Goal: Information Seeking & Learning: Understand process/instructions

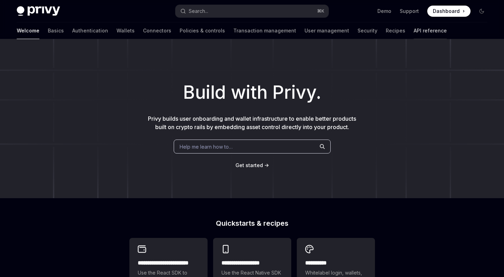
click at [414, 32] on link "API reference" at bounding box center [430, 30] width 33 height 17
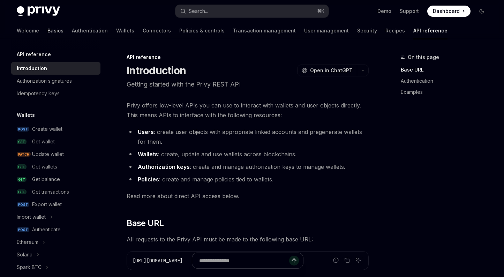
click at [47, 32] on link "Basics" at bounding box center [55, 30] width 16 height 17
type textarea "*"
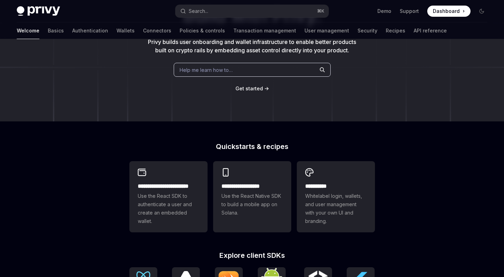
scroll to position [127, 0]
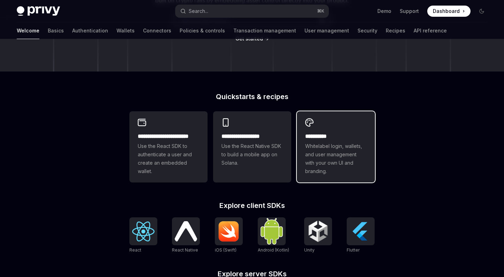
click at [338, 154] on span "Whitelabel login, wallets, and user management with your own UI and branding." at bounding box center [335, 159] width 61 height 34
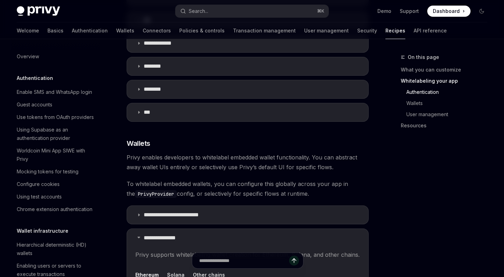
scroll to position [444, 0]
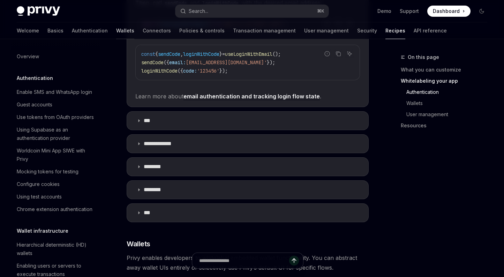
click at [116, 31] on link "Wallets" at bounding box center [125, 30] width 18 height 17
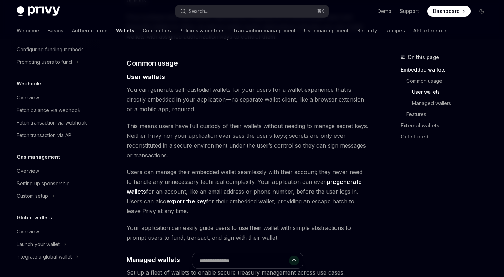
scroll to position [518, 0]
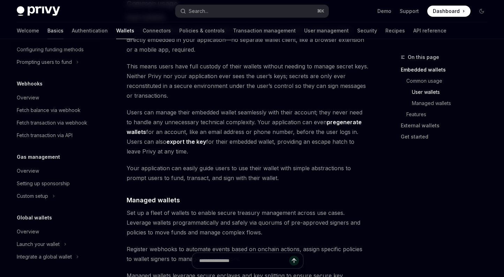
click at [47, 29] on link "Basics" at bounding box center [55, 30] width 16 height 17
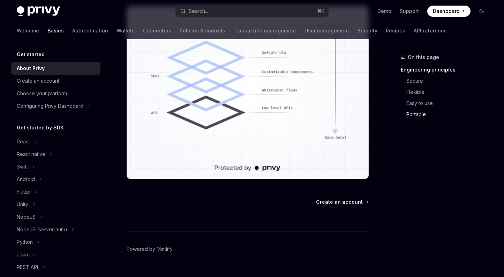
scroll to position [639, 0]
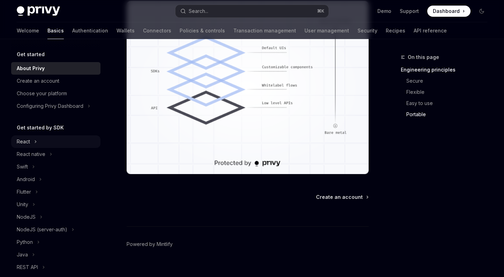
click at [25, 141] on div "React" at bounding box center [23, 142] width 13 height 8
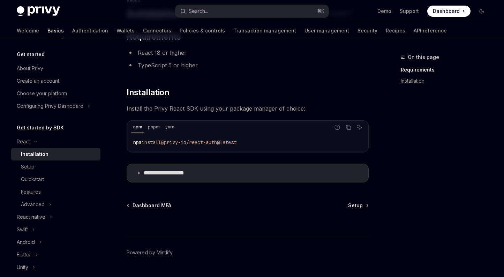
scroll to position [63, 0]
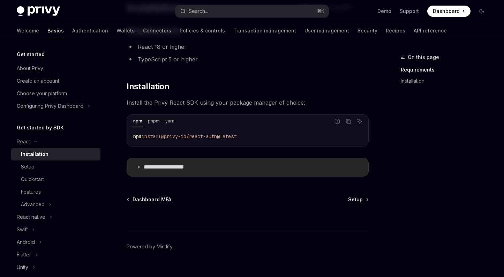
click at [173, 165] on p "**********" at bounding box center [172, 167] width 57 height 7
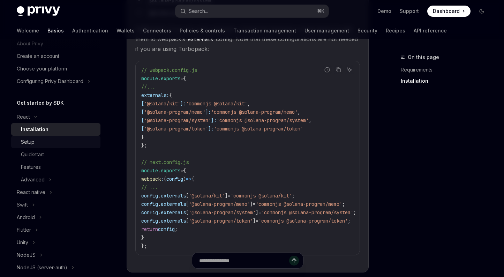
scroll to position [27, 0]
click at [35, 143] on div "Setup" at bounding box center [58, 140] width 75 height 8
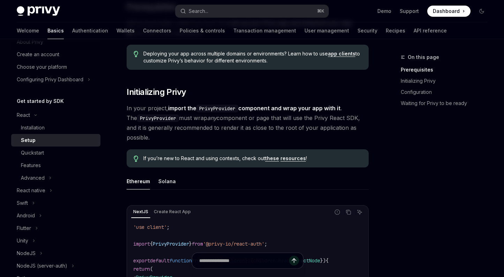
scroll to position [109, 0]
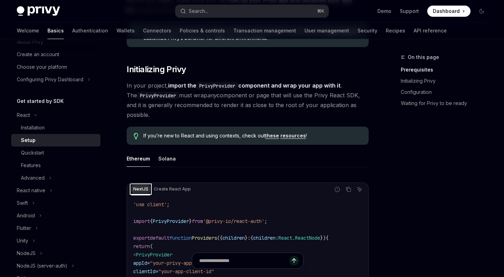
click at [140, 185] on div "NextJS" at bounding box center [140, 189] width 19 height 8
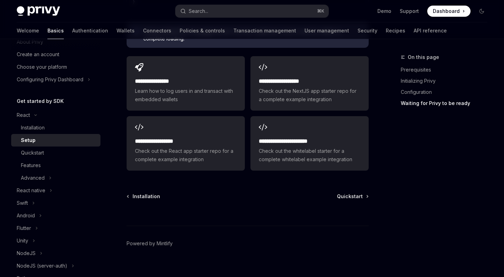
scroll to position [943, 0]
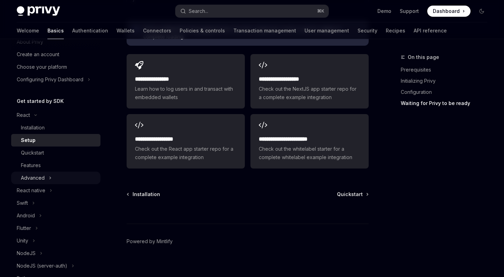
click at [37, 178] on div "Advanced" at bounding box center [33, 178] width 24 height 8
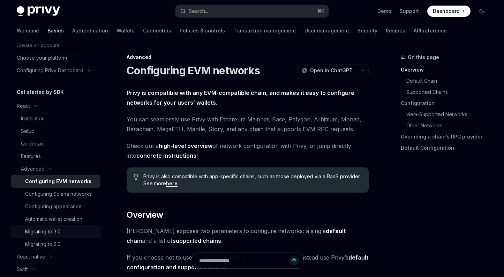
scroll to position [36, 0]
click at [46, 236] on div "Migrating to 3.0" at bounding box center [43, 231] width 36 height 8
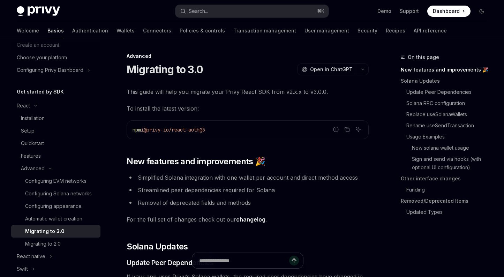
scroll to position [1, 0]
click at [225, 127] on code "npm i @privy-io/react-auth@3" at bounding box center [248, 129] width 230 height 8
drag, startPoint x: 224, startPoint y: 129, endPoint x: 150, endPoint y: 127, distance: 74.0
click at [150, 127] on code "npm i @privy-io/react-auth@3" at bounding box center [248, 129] width 230 height 8
copy span "@privy-io/react-auth@3"
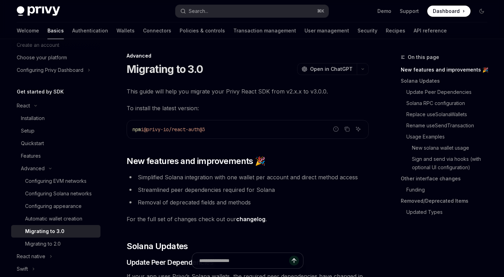
copy span "@privy-io/react-auth@3"
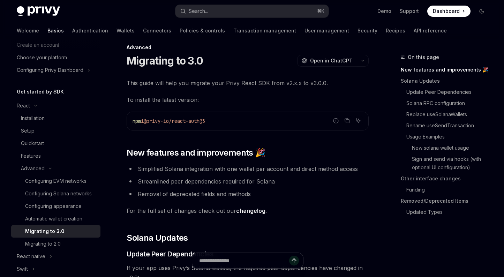
scroll to position [11, 0]
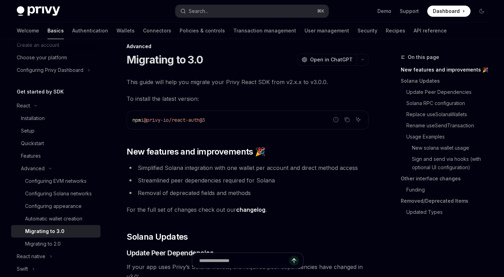
click at [358, 86] on span "This guide will help you migrate your Privy React SDK from v2.x.x to v3.0.0." at bounding box center [248, 82] width 242 height 10
click at [316, 62] on span "Open in ChatGPT" at bounding box center [331, 59] width 43 height 7
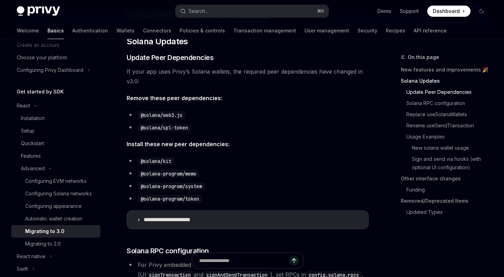
scroll to position [207, 0]
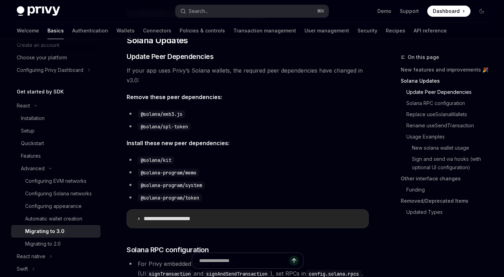
click at [161, 221] on p "**********" at bounding box center [176, 218] width 65 height 7
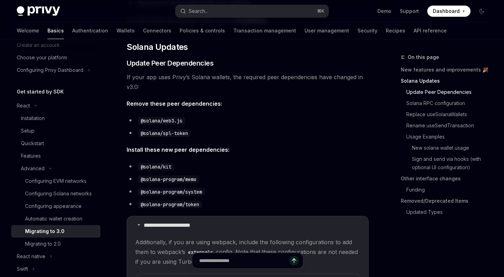
scroll to position [200, 0]
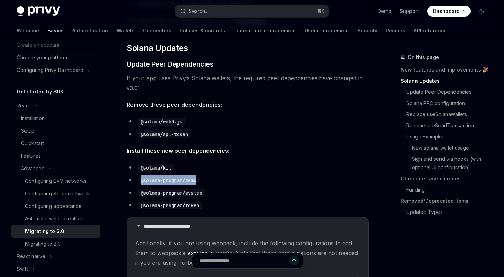
drag, startPoint x: 199, startPoint y: 180, endPoint x: 141, endPoint y: 182, distance: 58.3
click at [141, 182] on code "@solana-program/memo" at bounding box center [168, 181] width 61 height 8
copy code "@solana-program/memo"
drag, startPoint x: 205, startPoint y: 193, endPoint x: 141, endPoint y: 192, distance: 64.2
click at [141, 192] on code "@solana-program/system" at bounding box center [171, 193] width 67 height 8
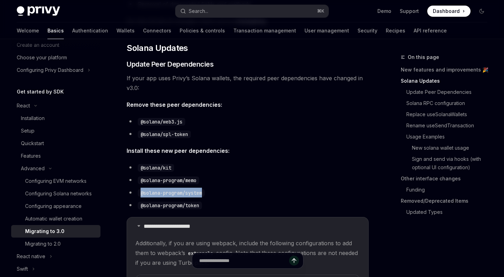
copy code "@solana-program/system"
drag, startPoint x: 204, startPoint y: 205, endPoint x: 131, endPoint y: 207, distance: 73.0
click at [131, 207] on li "@solana-program/token" at bounding box center [248, 205] width 242 height 10
copy code "@solana-program/token"
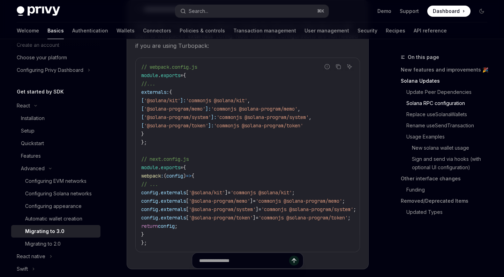
scroll to position [418, 0]
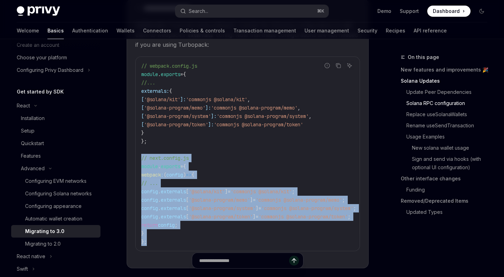
drag, startPoint x: 147, startPoint y: 246, endPoint x: 135, endPoint y: 154, distance: 92.9
click at [136, 154] on div "// webpack.config.js module . exports = { //... externals: { [ '@solana/kit' ]:…" at bounding box center [248, 154] width 224 height 194
copy code "// next.config.js module . exports = { webpack : ( config ) => { // ... config …"
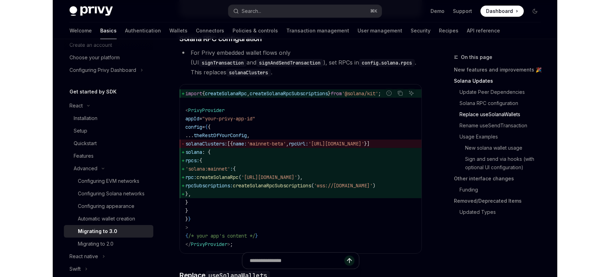
scroll to position [670, 0]
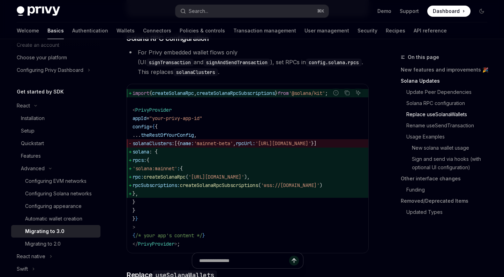
click at [158, 113] on span "PrivyProvider" at bounding box center [153, 110] width 36 height 6
copy span "PrivyProvider"
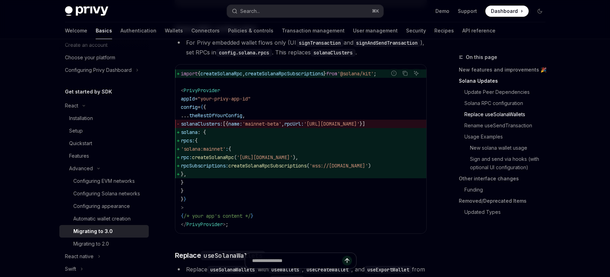
click at [366, 77] on span "'@solana/kit'" at bounding box center [355, 74] width 36 height 6
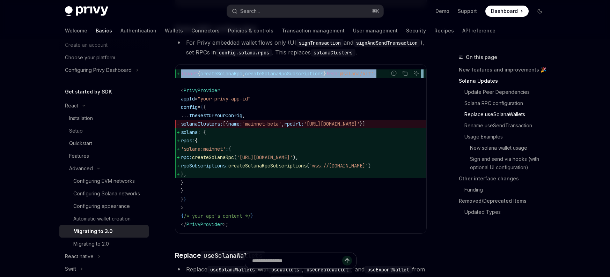
click at [366, 77] on span "'@solana/kit'" at bounding box center [355, 74] width 36 height 6
copy code "import { createSolanaRpc , createSolanaRpcSubscriptions } from '@solana/kit' ;"
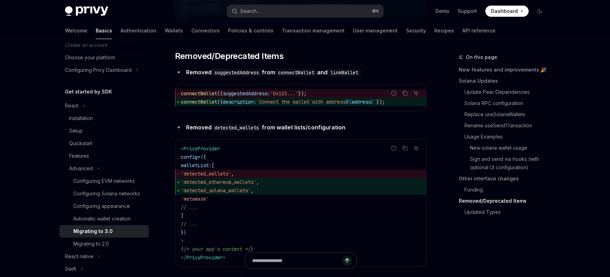
scroll to position [2555, 0]
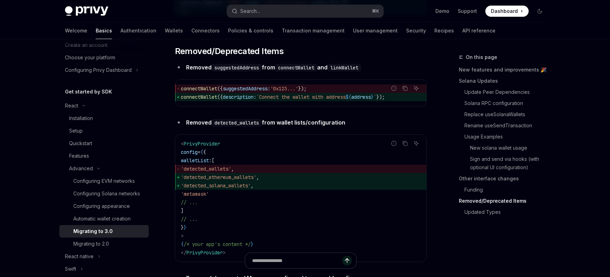
drag, startPoint x: 271, startPoint y: 210, endPoint x: 197, endPoint y: 202, distance: 74.8
click at [197, 202] on code "< PrivyProvider config = { { walletList: [ 'detected_wallets' , 'detected_ether…" at bounding box center [301, 198] width 240 height 117
copy code "'detected_ethereum_wallets' , 'detected_solana_wallets'"
click at [202, 92] on span "connectWallet" at bounding box center [199, 89] width 36 height 6
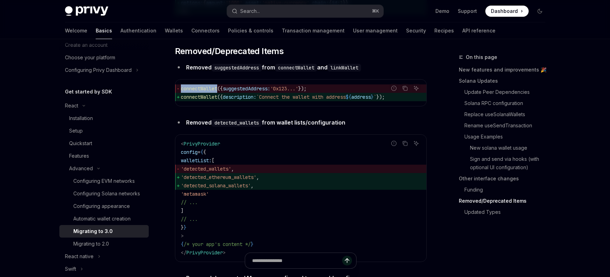
copy span "connectWallet"
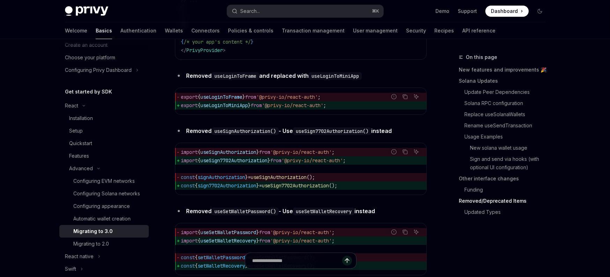
scroll to position [3180, 0]
drag, startPoint x: 345, startPoint y: 212, endPoint x: 305, endPoint y: 207, distance: 40.8
click at [283, 189] on span "const { sign7702Authorization } = useSign7702Authorization ();" at bounding box center [301, 185] width 240 height 8
drag, startPoint x: 321, startPoint y: 203, endPoint x: 263, endPoint y: 202, distance: 58.7
click at [263, 181] on span "const { signAuthorization } = useSignAuthorization ();" at bounding box center [301, 176] width 240 height 8
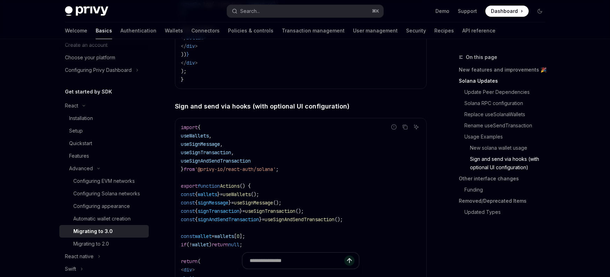
scroll to position [1686, 0]
click at [487, 179] on link "Other interface changes" at bounding box center [505, 178] width 92 height 11
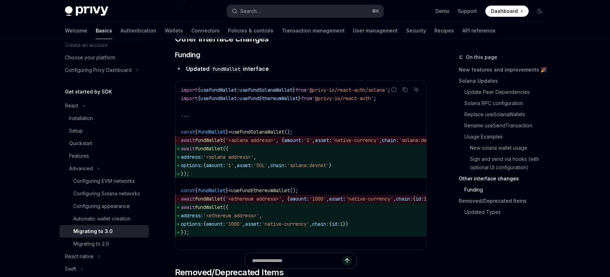
scroll to position [2338, 0]
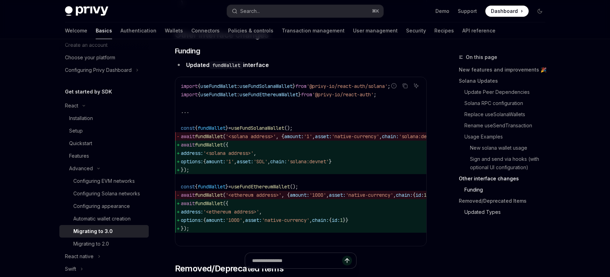
click at [480, 212] on link "Updated Types" at bounding box center [505, 212] width 92 height 11
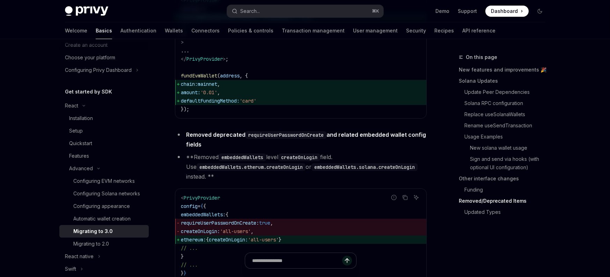
scroll to position [2913, 0]
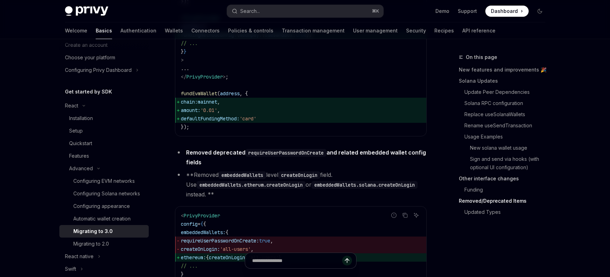
click at [489, 178] on link "Other interface changes" at bounding box center [505, 178] width 92 height 11
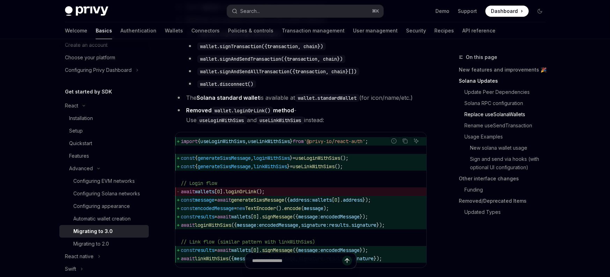
scroll to position [1075, 0]
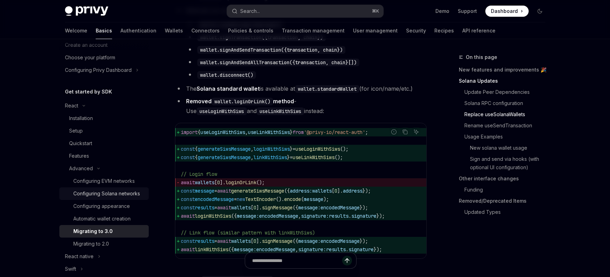
click at [104, 194] on div "Configuring Solana networks" at bounding box center [106, 194] width 67 height 8
type textarea "*"
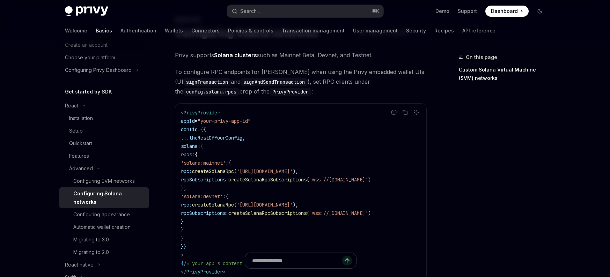
scroll to position [53, 0]
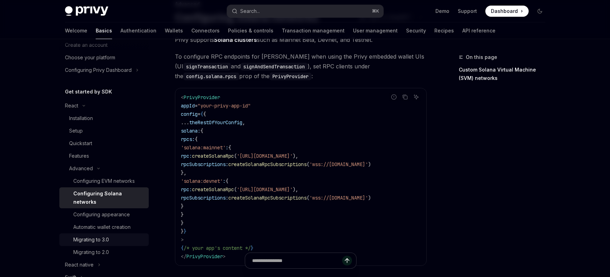
click at [99, 239] on div "Migrating to 3.0" at bounding box center [91, 240] width 36 height 8
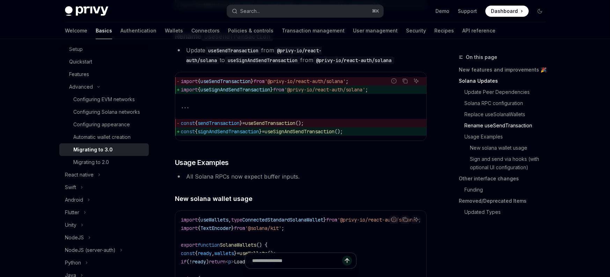
scroll to position [1073, 0]
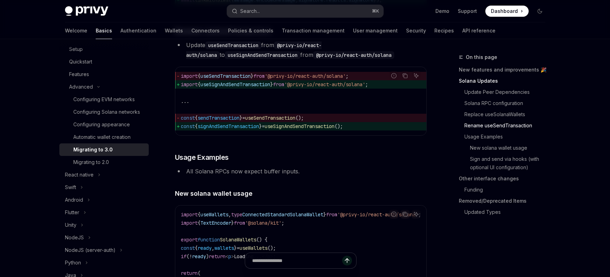
click at [390, 162] on h3 "​ Usage Examples" at bounding box center [301, 158] width 252 height 10
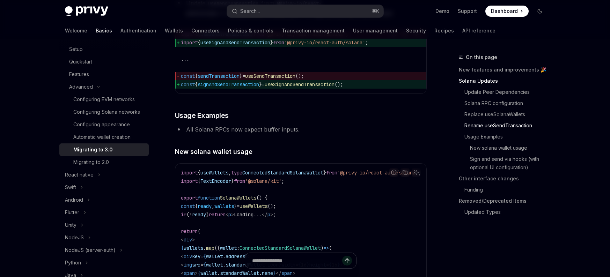
scroll to position [1224, 0]
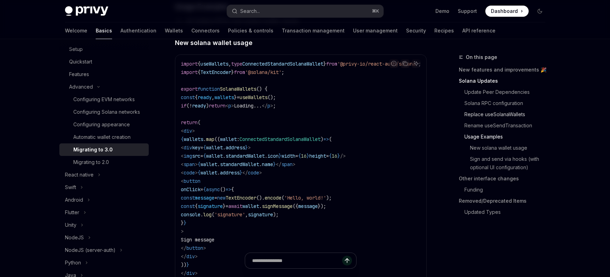
click at [501, 116] on link "Replace useSolanaWallets" at bounding box center [505, 114] width 92 height 11
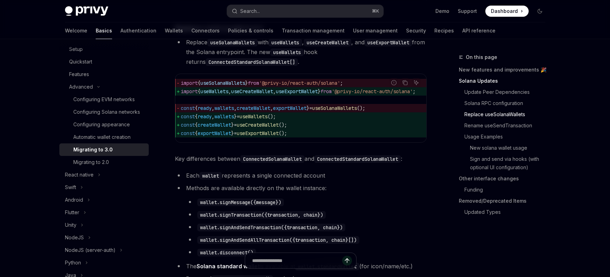
scroll to position [629, 0]
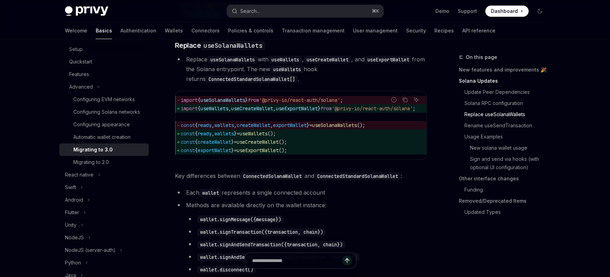
click at [231, 112] on span "," at bounding box center [229, 108] width 3 height 6
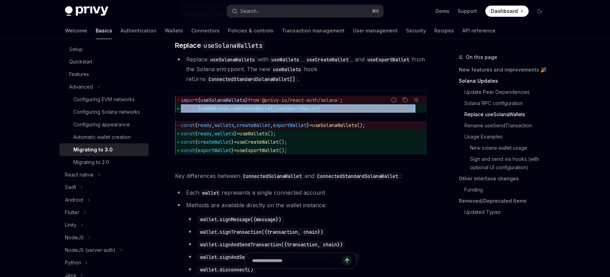
click at [231, 112] on span "," at bounding box center [229, 108] width 3 height 6
copy code "import { useWallets , useCreateWallet , useExportWallet } from '@privy-io/react…"
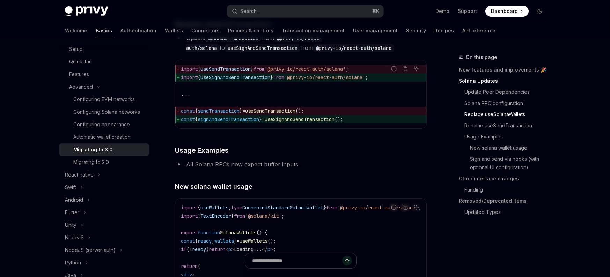
scroll to position [1100, 0]
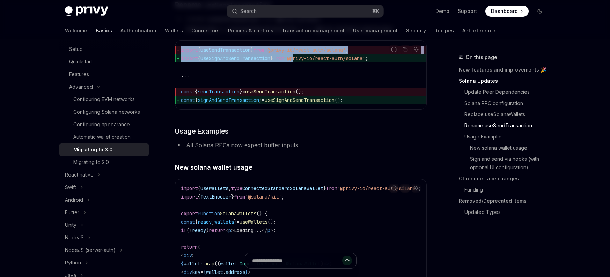
drag, startPoint x: 379, startPoint y: 77, endPoint x: 308, endPoint y: 77, distance: 71.9
click at [305, 76] on div "Report incorrect code Copy Ask AI import { useSendTransaction } from '@privy-io…" at bounding box center [301, 74] width 252 height 69
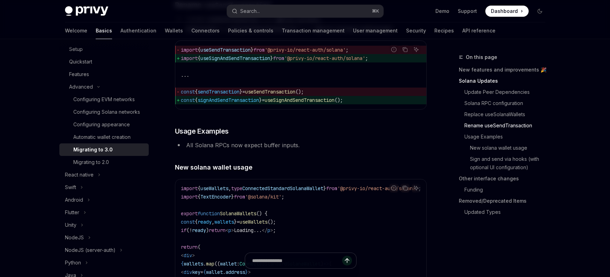
click at [345, 88] on code "import { useSendTransaction } from '@privy-io/react-auth/solana' ; import { use…" at bounding box center [301, 75] width 240 height 59
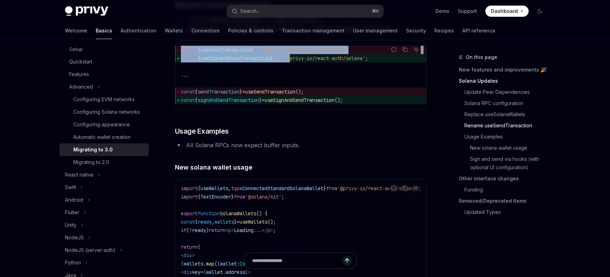
drag, startPoint x: 377, startPoint y: 76, endPoint x: 301, endPoint y: 77, distance: 76.5
click at [301, 77] on div "Report incorrect code Copy Ask AI import { useSendTransaction } from '@privy-io…" at bounding box center [301, 74] width 252 height 69
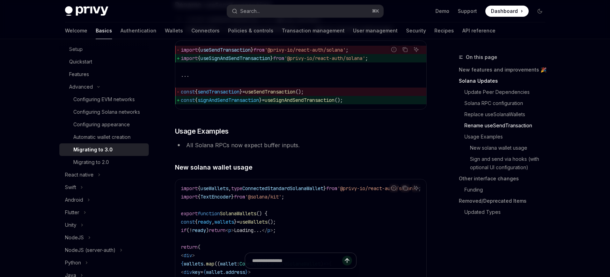
drag, startPoint x: 301, startPoint y: 72, endPoint x: 292, endPoint y: 66, distance: 11.1
click at [301, 62] on span "import { useSignAndSendTransaction } from '@privy-io/react-auth/solana' ;" at bounding box center [301, 58] width 240 height 8
drag, startPoint x: 281, startPoint y: 68, endPoint x: 360, endPoint y: 68, distance: 79.2
click at [346, 53] on span "'@privy-io/react-auth/solana'" at bounding box center [305, 50] width 81 height 6
copy span "@privy-io/react-auth/solana"
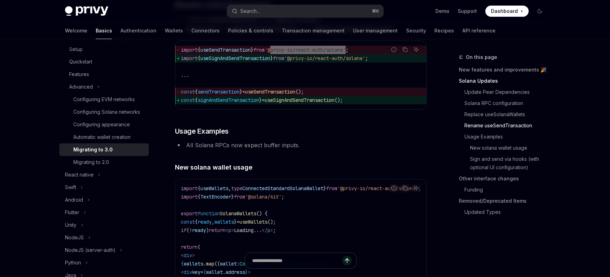
scroll to position [0, 0]
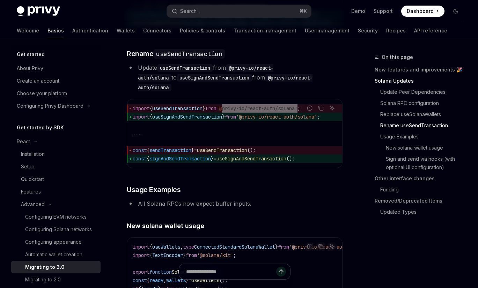
type textarea "*"
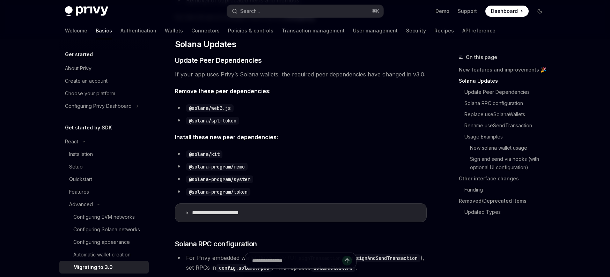
scroll to position [204, 0]
click at [250, 211] on p "**********" at bounding box center [224, 212] width 65 height 7
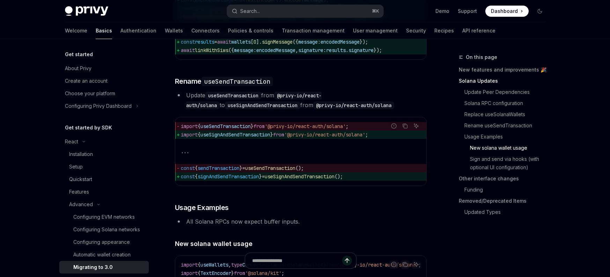
scroll to position [1274, 0]
click at [281, 171] on span "useSendTransaction" at bounding box center [270, 168] width 50 height 6
drag, startPoint x: 392, startPoint y: 155, endPoint x: 185, endPoint y: 154, distance: 207.0
click at [185, 154] on div "Report incorrect code Copy Ask AI import { useSendTransaction } from '@privy-io…" at bounding box center [301, 151] width 252 height 69
click at [185, 138] on span "import" at bounding box center [189, 134] width 17 height 6
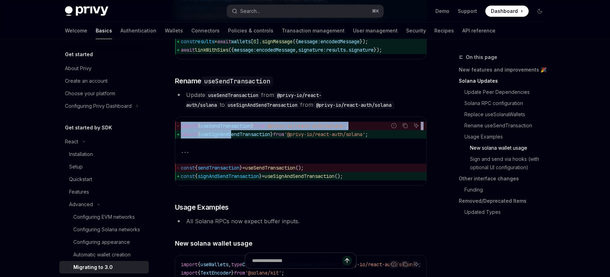
drag, startPoint x: 387, startPoint y: 156, endPoint x: 237, endPoint y: 157, distance: 150.5
click at [237, 157] on div "Report incorrect code Copy Ask AI import { useSendTransaction } from '@privy-io…" at bounding box center [301, 151] width 252 height 69
drag, startPoint x: 224, startPoint y: 156, endPoint x: 165, endPoint y: 155, distance: 59.0
click at [224, 138] on span "useSignAndSendTransaction" at bounding box center [235, 134] width 70 height 6
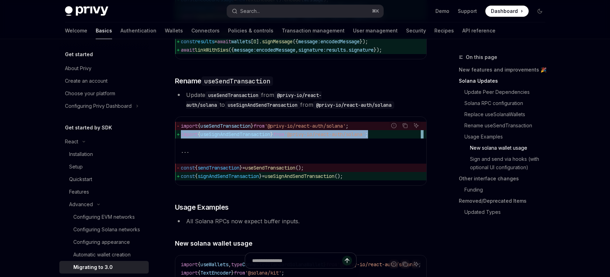
drag, startPoint x: 181, startPoint y: 155, endPoint x: 360, endPoint y: 161, distance: 178.8
click at [360, 161] on code "import { useSendTransaction } from '@privy-io/react-auth/solana' ; import { use…" at bounding box center [301, 151] width 240 height 59
copy code "import { useSignAndSendTransaction } from '@privy-io/react-auth/solana' ;"
drag, startPoint x: 363, startPoint y: 199, endPoint x: 180, endPoint y: 199, distance: 182.6
click at [181, 180] on span "const { signAndSendTransaction } = useSignAndSendTransaction ();" at bounding box center [301, 176] width 240 height 8
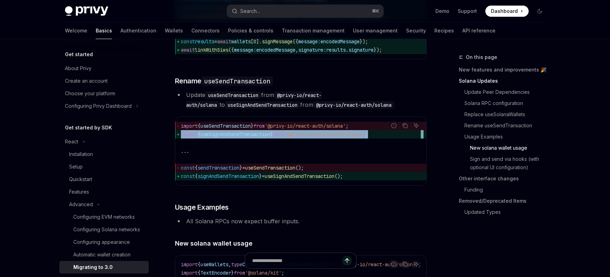
copy span "const { signAndSendTransaction } = useSignAndSendTransaction ();"
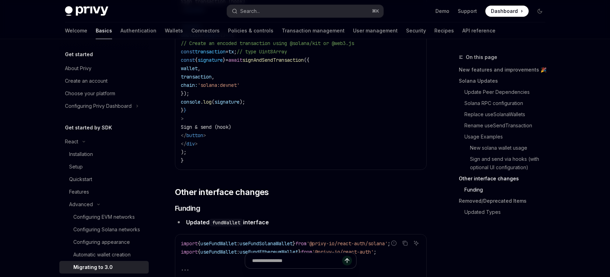
scroll to position [2189, 0]
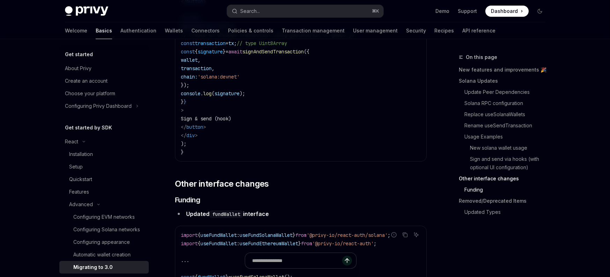
drag, startPoint x: 228, startPoint y: 173, endPoint x: 224, endPoint y: 174, distance: 3.6
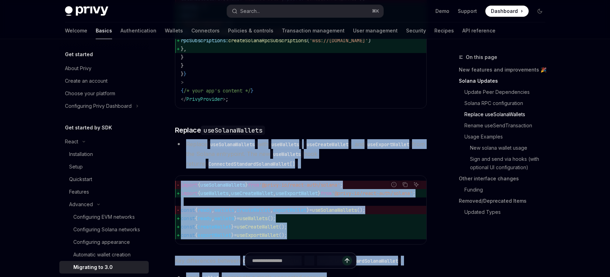
scroll to position [801, 0]
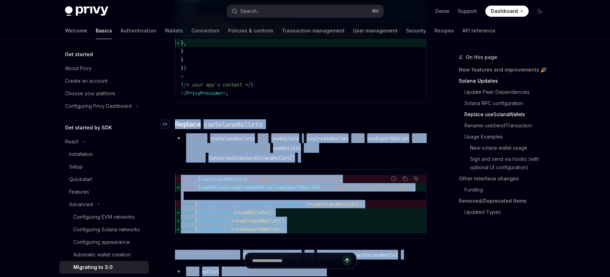
drag, startPoint x: 204, startPoint y: 182, endPoint x: 168, endPoint y: 136, distance: 58.7
copy div "​ Replace useSolanaWallets Replace useSolanaWallets with useWallets , useCreate…"
click at [510, 124] on link "Rename useSendTransaction" at bounding box center [505, 125] width 92 height 11
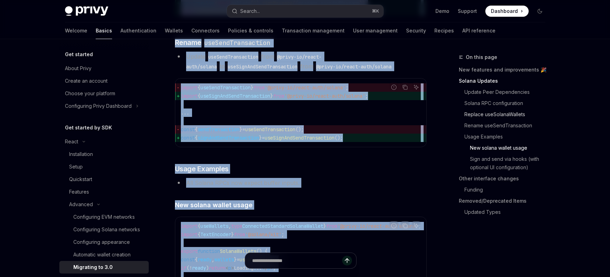
scroll to position [1318, 0]
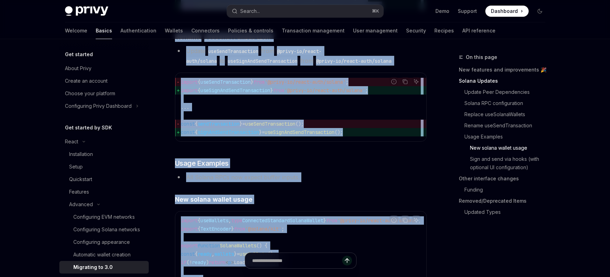
click at [337, 182] on li "All Solana RPCs now expect buffer inputs." at bounding box center [301, 177] width 252 height 10
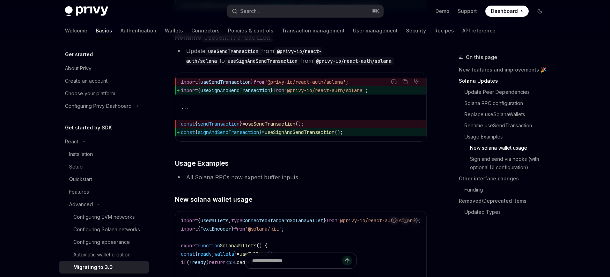
drag, startPoint x: 379, startPoint y: 108, endPoint x: 382, endPoint y: 113, distance: 5.7
click at [382, 113] on div "Report incorrect code Copy Ask AI import { useSendTransaction } from '@privy-io…" at bounding box center [301, 107] width 252 height 69
click at [383, 96] on div "Report incorrect code" at bounding box center [393, 92] width 49 height 7
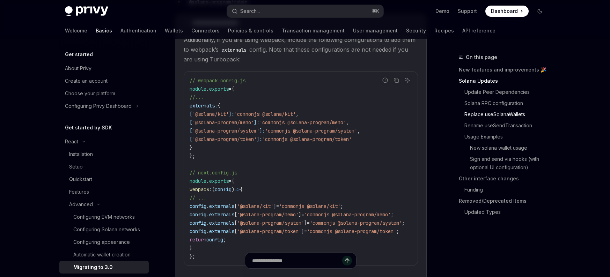
scroll to position [0, 0]
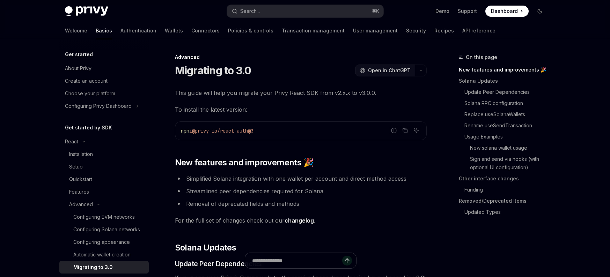
click at [387, 71] on span "Open in ChatGPT" at bounding box center [389, 70] width 43 height 7
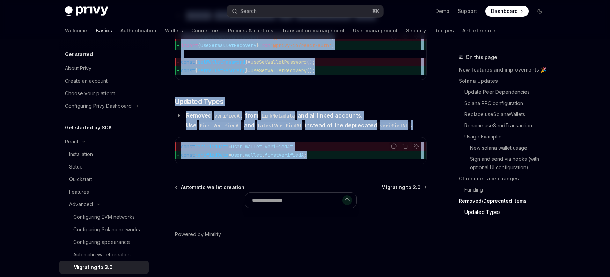
scroll to position [3401, 0]
drag, startPoint x: 171, startPoint y: 56, endPoint x: 345, endPoint y: 168, distance: 206.6
copy div "**********"
